Goal: Find contact information: Find contact information

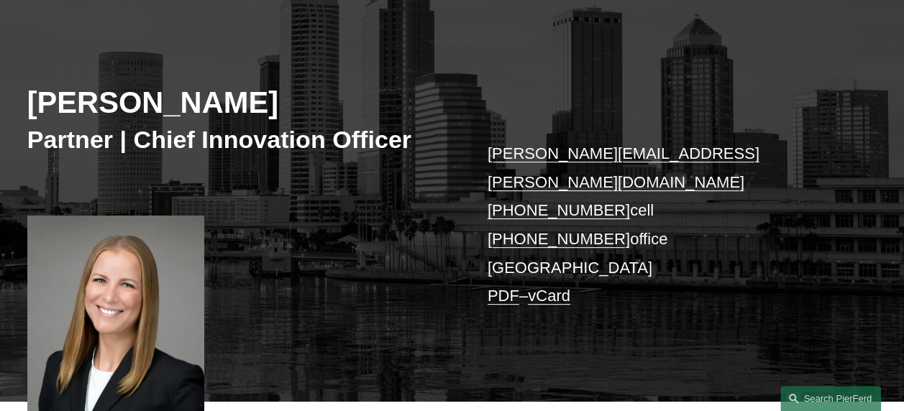
scroll to position [144, 0]
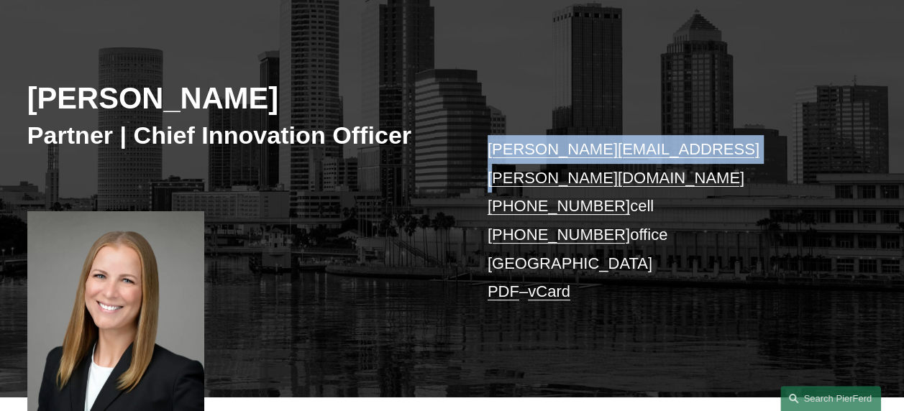
copy link "[PERSON_NAME][EMAIL_ADDRESS][PERSON_NAME][DOMAIN_NAME]"
drag, startPoint x: 707, startPoint y: 150, endPoint x: 311, endPoint y: 35, distance: 411.7
click at [475, 143] on div "[PERSON_NAME] Partner | Chief Innovation Officer [PERSON_NAME][EMAIL_ADDRESS][P…" at bounding box center [452, 202] width 904 height 390
copy link "[PHONE_NUMBER]"
drag, startPoint x: 608, startPoint y: 178, endPoint x: 464, endPoint y: 180, distance: 144.6
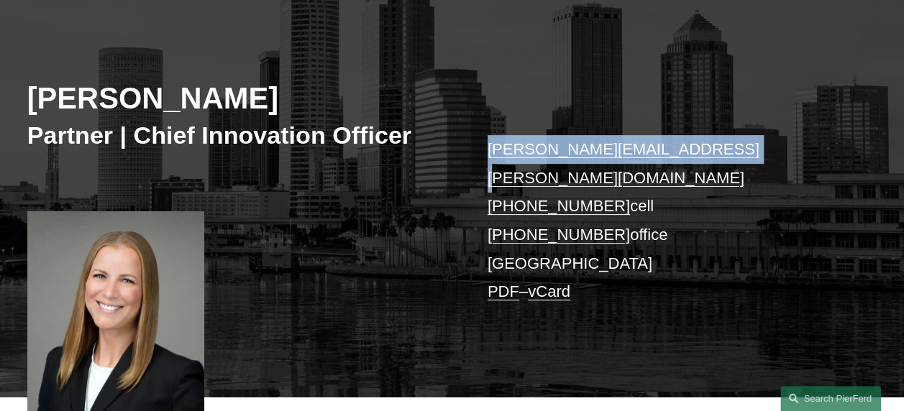
click at [489, 181] on p "[PERSON_NAME][EMAIL_ADDRESS][PERSON_NAME][DOMAIN_NAME] [PHONE_NUMBER] cell [PHO…" at bounding box center [665, 220] width 354 height 171
copy link "[PHONE_NUMBER]"
drag, startPoint x: 608, startPoint y: 207, endPoint x: 229, endPoint y: 204, distance: 379.0
click at [482, 211] on div "[PERSON_NAME] Partner | Chief Innovation Officer [PERSON_NAME][EMAIL_ADDRESS][P…" at bounding box center [452, 202] width 904 height 390
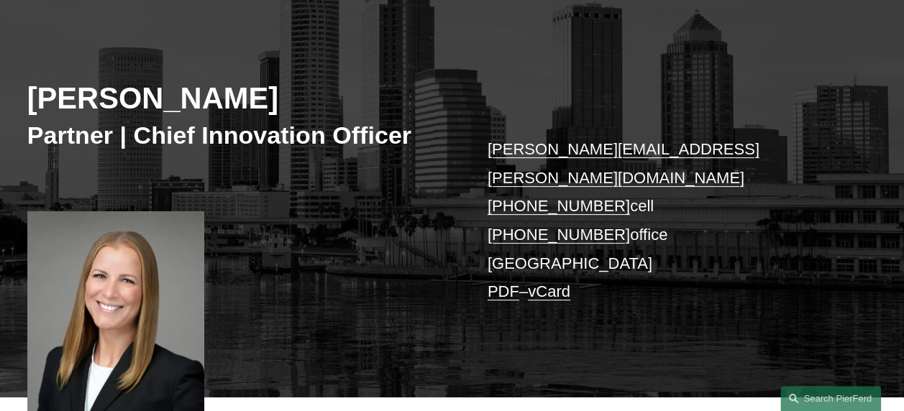
click at [680, 289] on div "[PERSON_NAME] Partner | Chief Innovation Officer [PERSON_NAME][EMAIL_ADDRESS][P…" at bounding box center [452, 202] width 904 height 390
